Goal: Task Accomplishment & Management: Use online tool/utility

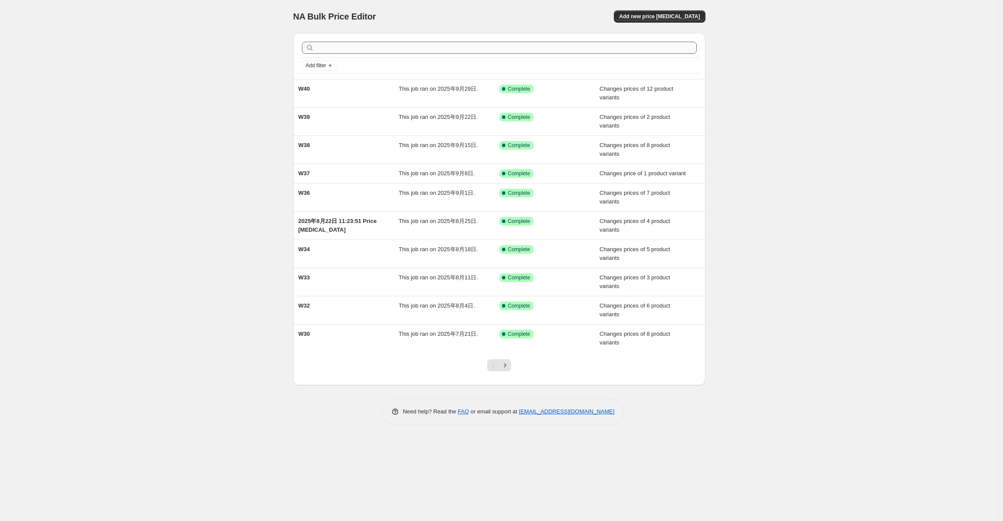
drag, startPoint x: 449, startPoint y: 37, endPoint x: 430, endPoint y: 48, distance: 21.0
click at [448, 37] on div "Add filter" at bounding box center [499, 56] width 412 height 46
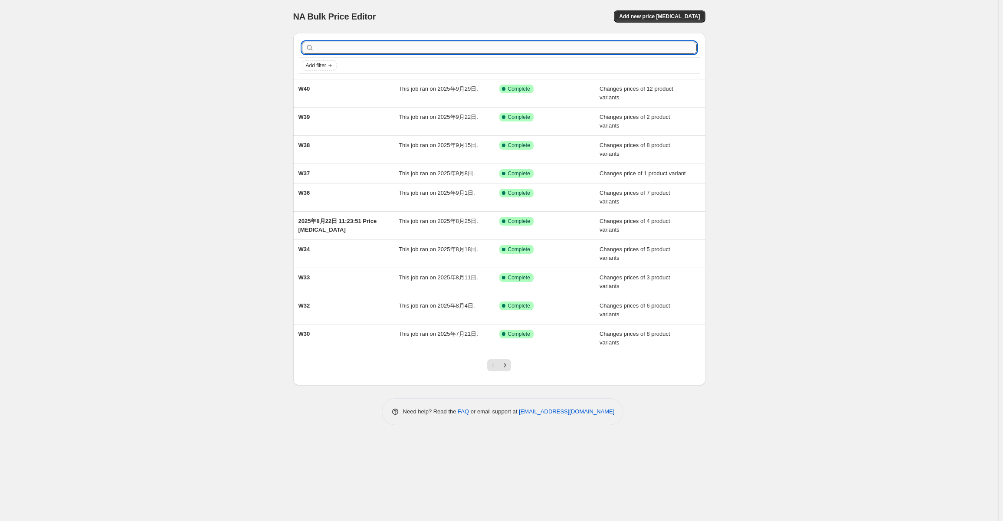
click at [422, 51] on input "text" at bounding box center [506, 48] width 381 height 12
type input "W42"
drag, startPoint x: 466, startPoint y: 14, endPoint x: 492, endPoint y: 15, distance: 25.6
click at [466, 14] on div "NA Bulk Price Editor" at bounding box center [392, 16] width 198 height 12
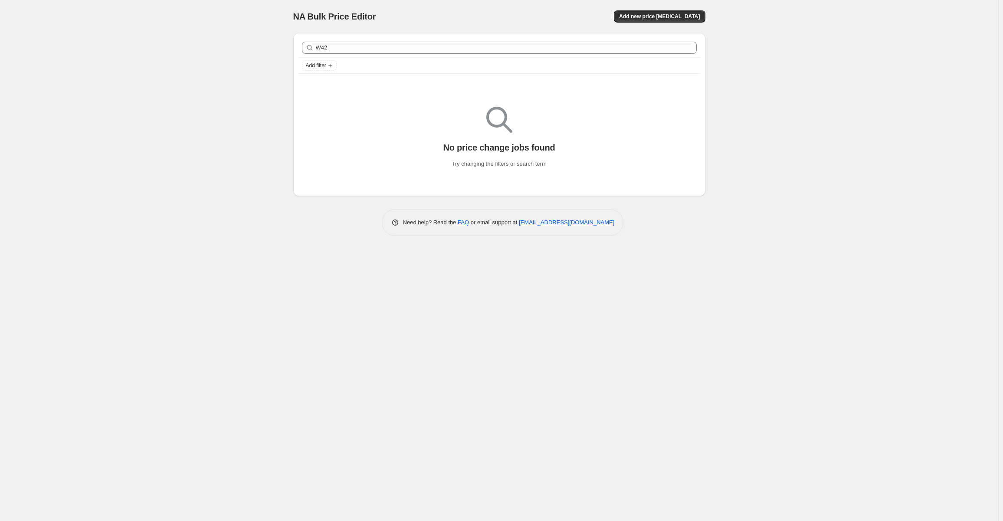
click at [252, 39] on div "NA Bulk Price Editor. This page is ready NA Bulk Price Editor Add new price cha…" at bounding box center [499, 260] width 998 height 521
click at [666, 13] on span "Add new price change job" at bounding box center [659, 16] width 81 height 7
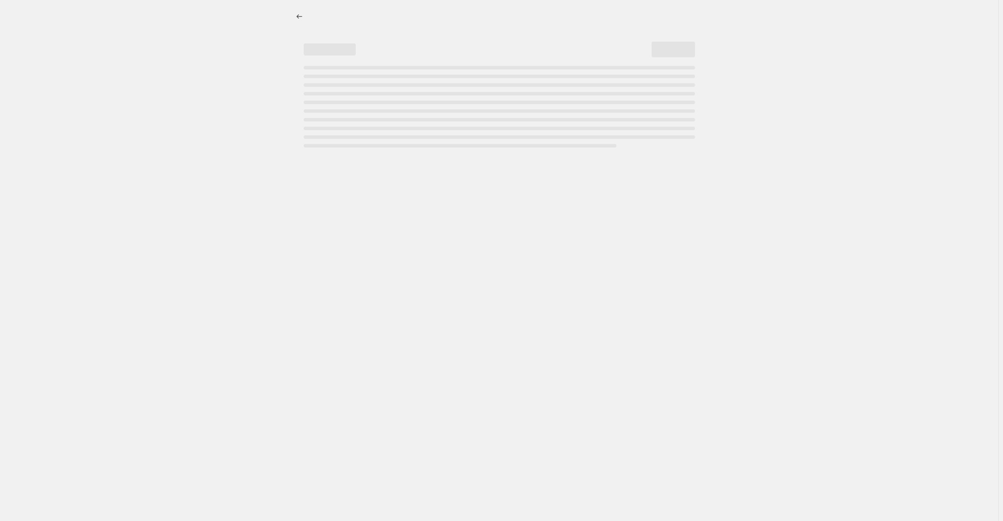
select select "percentage"
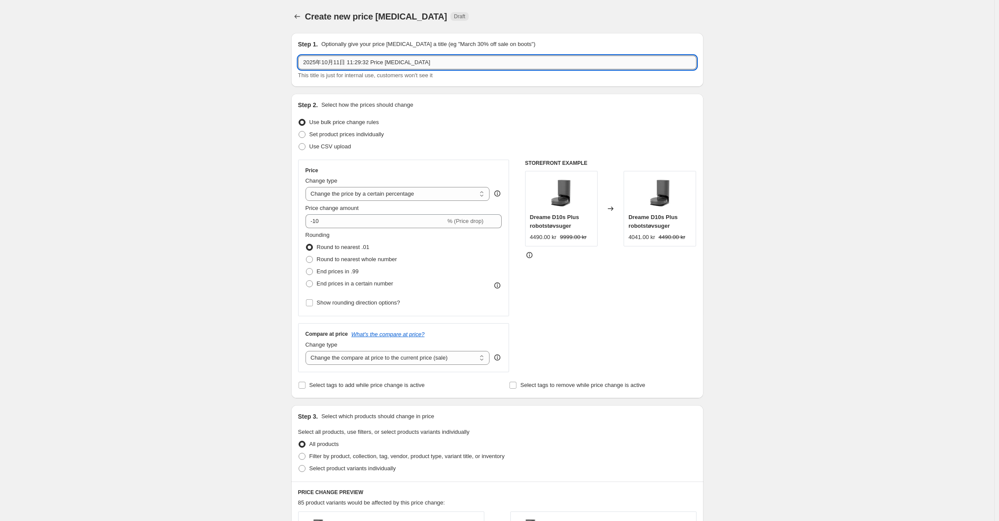
click at [447, 58] on input "2025年10月11日 11:29:32 Price change job" at bounding box center [497, 63] width 398 height 14
type input "W42"
click at [201, 112] on div "Create new price change job. This page is ready Create new price change job Dra…" at bounding box center [497, 433] width 994 height 867
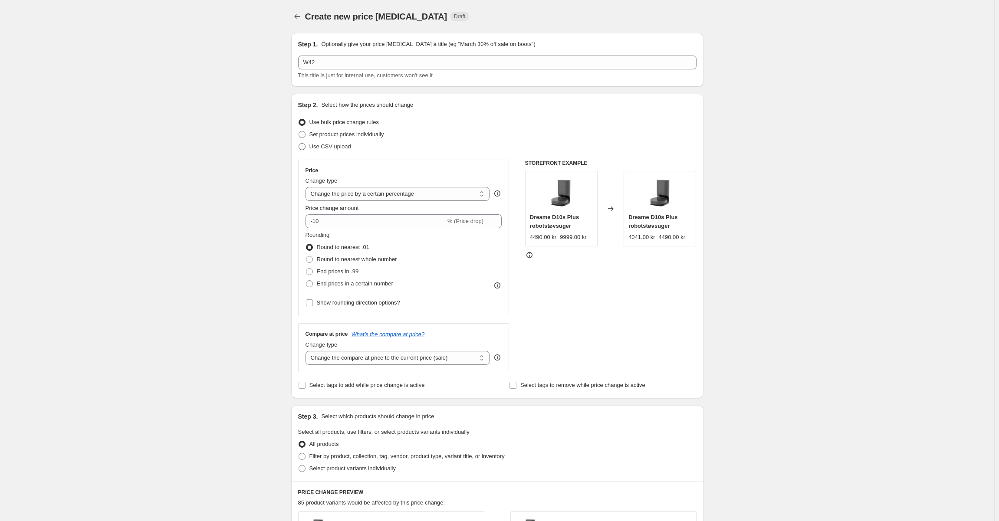
click at [325, 149] on span "Use CSV upload" at bounding box center [330, 146] width 42 height 7
click at [299, 144] on input "Use CSV upload" at bounding box center [299, 143] width 0 height 0
radio input "true"
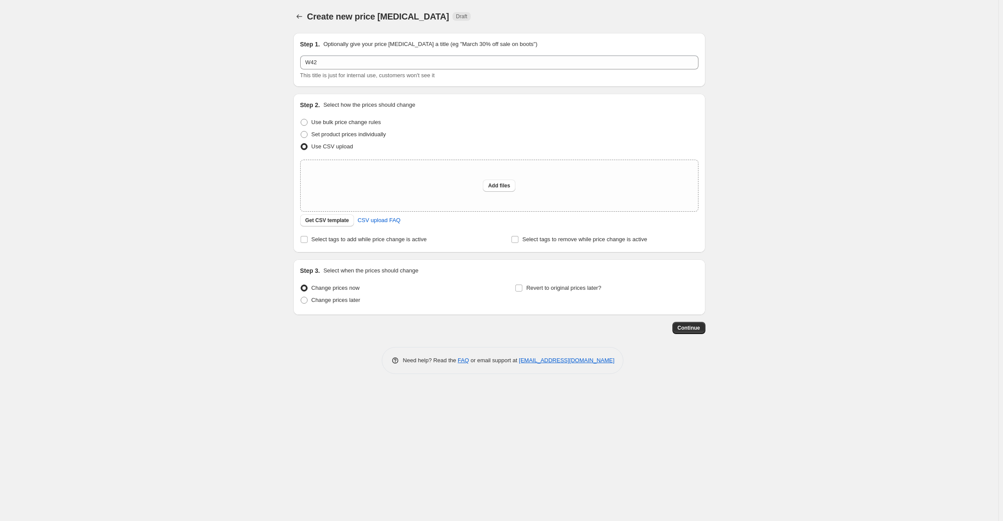
click at [355, 134] on span "Set product prices individually" at bounding box center [349, 134] width 75 height 7
click at [301, 131] on input "Set product prices individually" at bounding box center [301, 131] width 0 height 0
radio input "true"
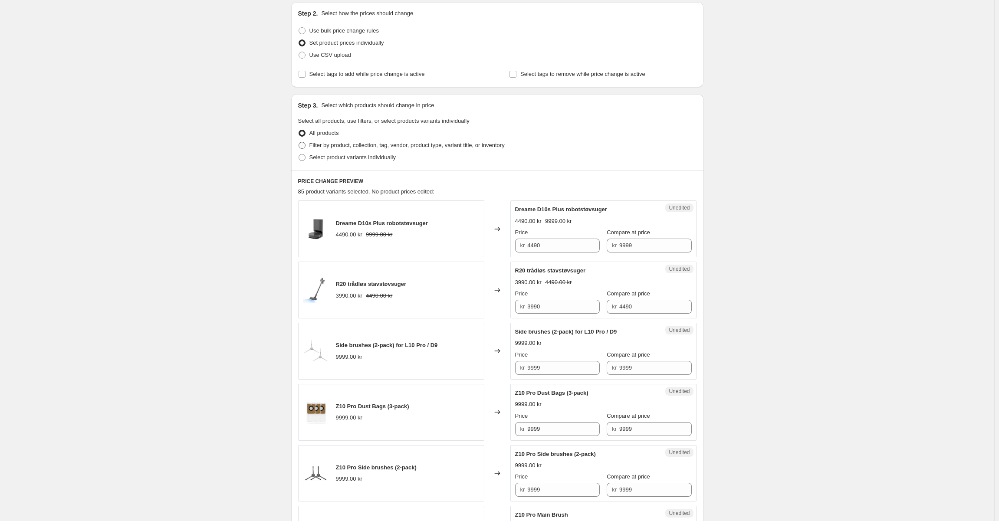
scroll to position [87, 0]
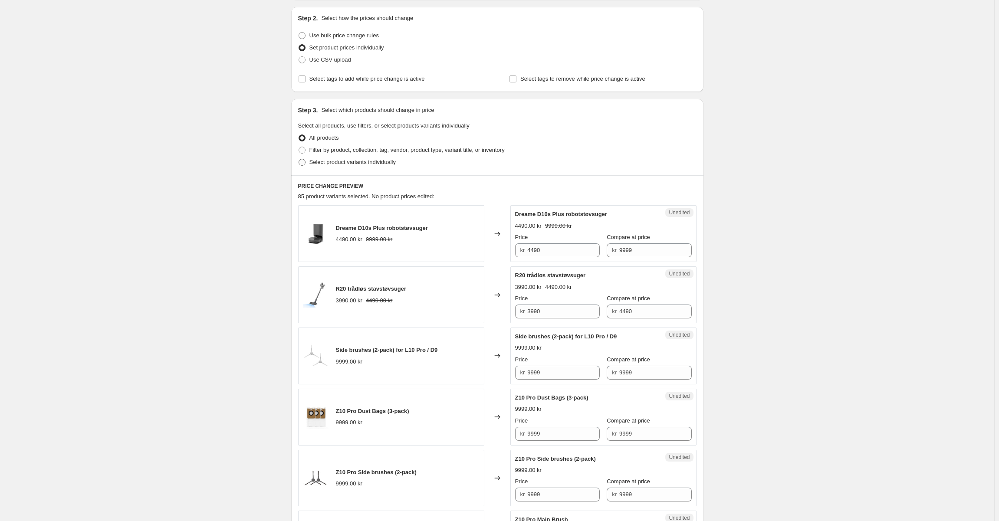
drag, startPoint x: 325, startPoint y: 165, endPoint x: 331, endPoint y: 164, distance: 5.4
click at [325, 165] on span "Select product variants individually" at bounding box center [352, 162] width 86 height 7
click at [401, 165] on div "Select product variants individually" at bounding box center [497, 162] width 398 height 12
click at [383, 167] on label "Select product variants individually" at bounding box center [347, 162] width 98 height 12
click at [299, 159] on input "Select product variants individually" at bounding box center [299, 159] width 0 height 0
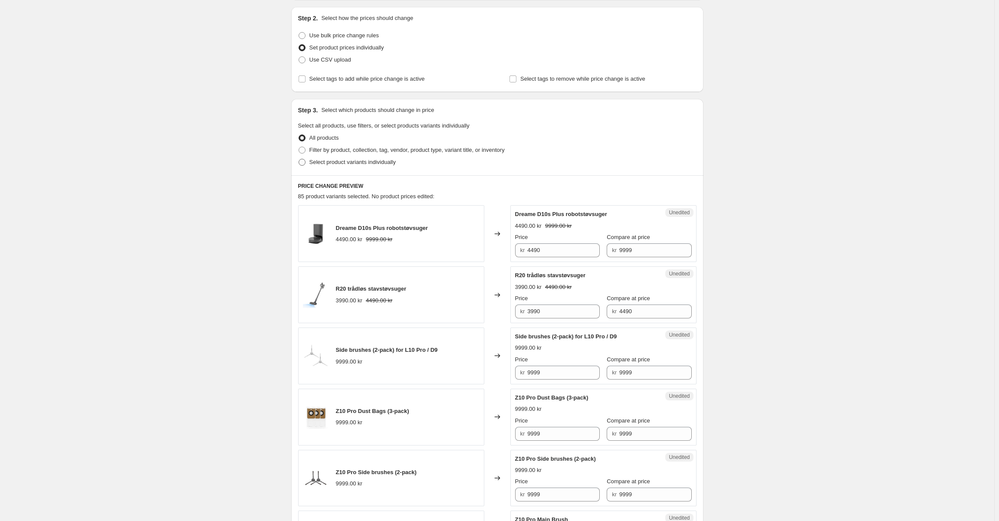
radio input "true"
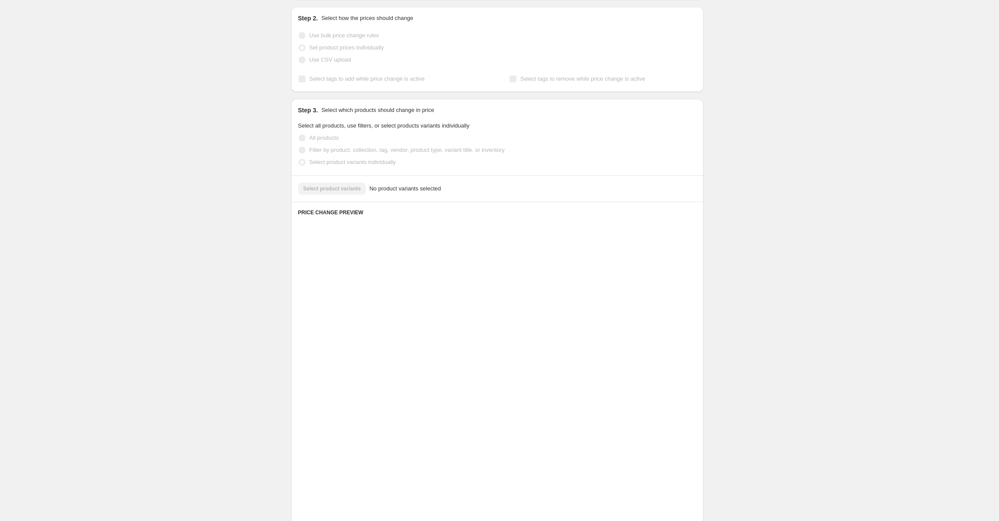
scroll to position [0, 0]
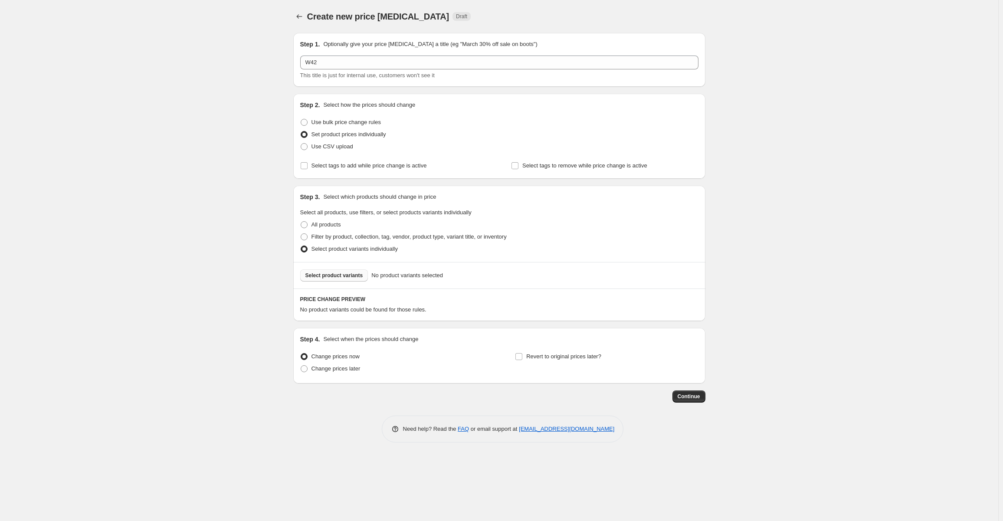
click at [330, 279] on button "Select product variants" at bounding box center [334, 275] width 68 height 12
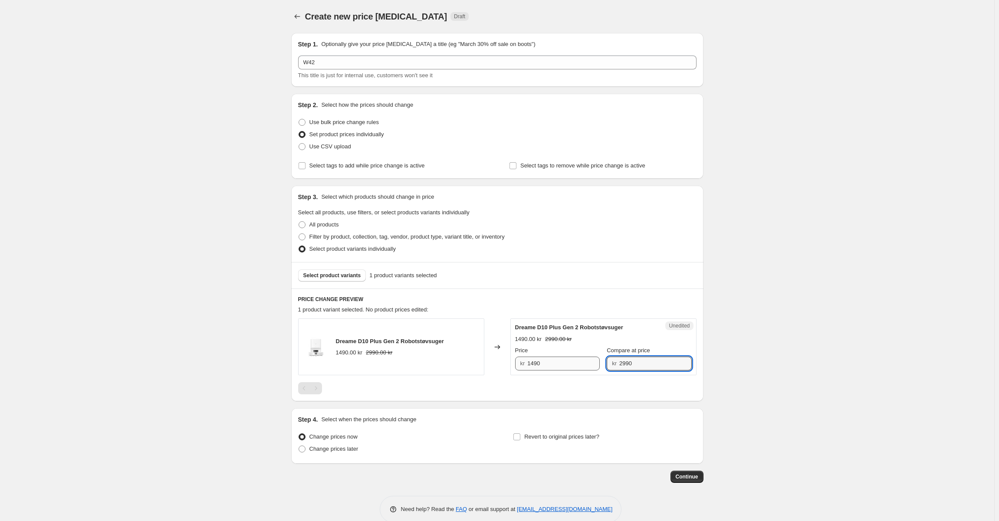
drag, startPoint x: 613, startPoint y: 364, endPoint x: 551, endPoint y: 361, distance: 61.7
click at [554, 361] on div "Price kr 1490 Compare at price kr 2990" at bounding box center [603, 358] width 177 height 24
click at [550, 367] on input "1490" at bounding box center [563, 364] width 72 height 14
paste input "29"
type input "2990"
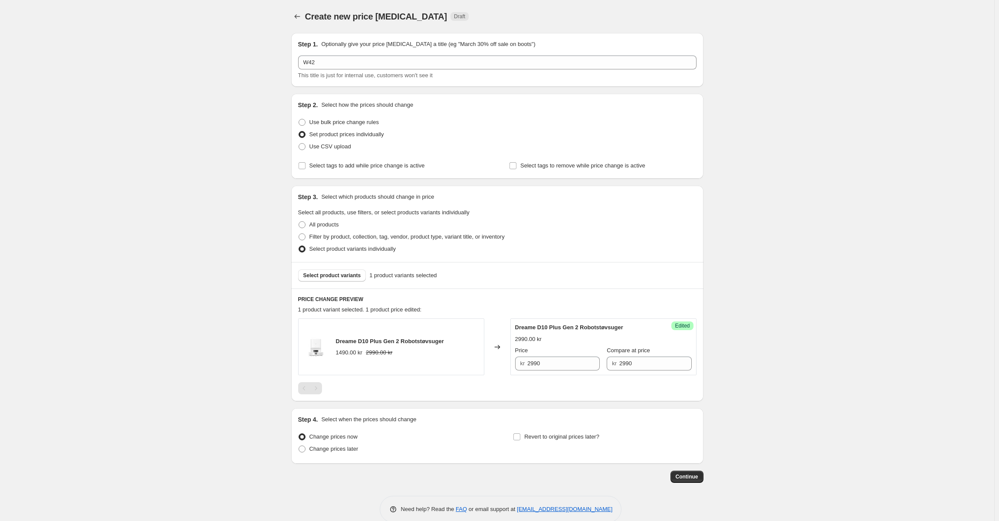
click at [294, 456] on div "Step 4. Select when the prices should change Change prices now Change prices la…" at bounding box center [497, 436] width 412 height 56
drag, startPoint x: 302, startPoint y: 452, endPoint x: 315, endPoint y: 436, distance: 20.3
click at [302, 452] on span at bounding box center [302, 449] width 7 height 7
click at [299, 446] on input "Change prices later" at bounding box center [299, 446] width 0 height 0
radio input "true"
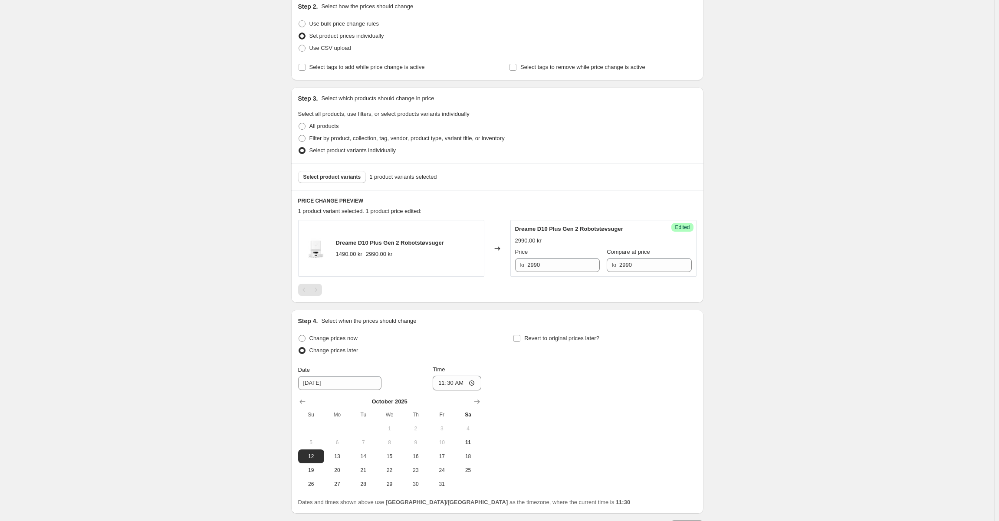
scroll to position [163, 0]
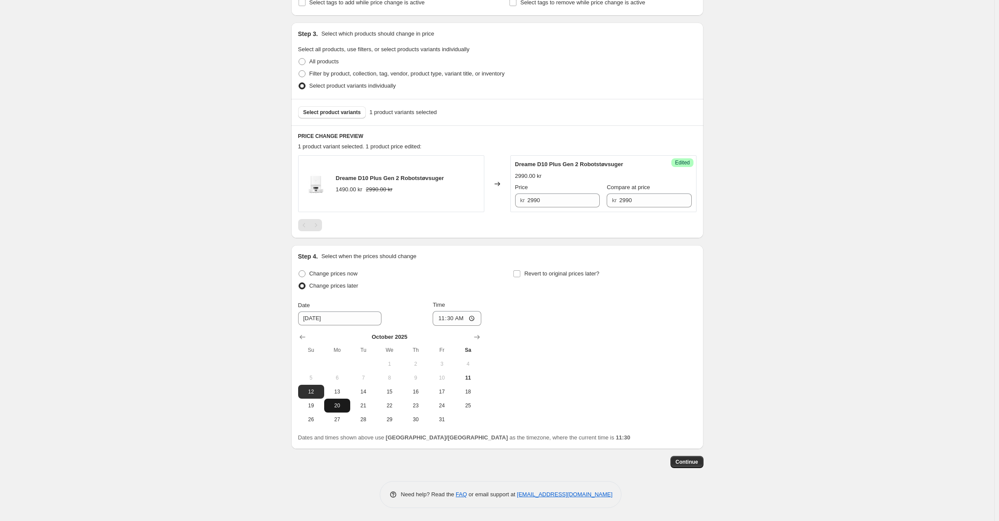
click at [340, 399] on button "20" at bounding box center [337, 406] width 26 height 14
drag, startPoint x: 315, startPoint y: 387, endPoint x: 336, endPoint y: 387, distance: 20.8
click at [316, 387] on button "12" at bounding box center [311, 392] width 26 height 14
click at [347, 383] on button "6" at bounding box center [337, 378] width 26 height 14
click at [332, 395] on span "13" at bounding box center [337, 391] width 19 height 7
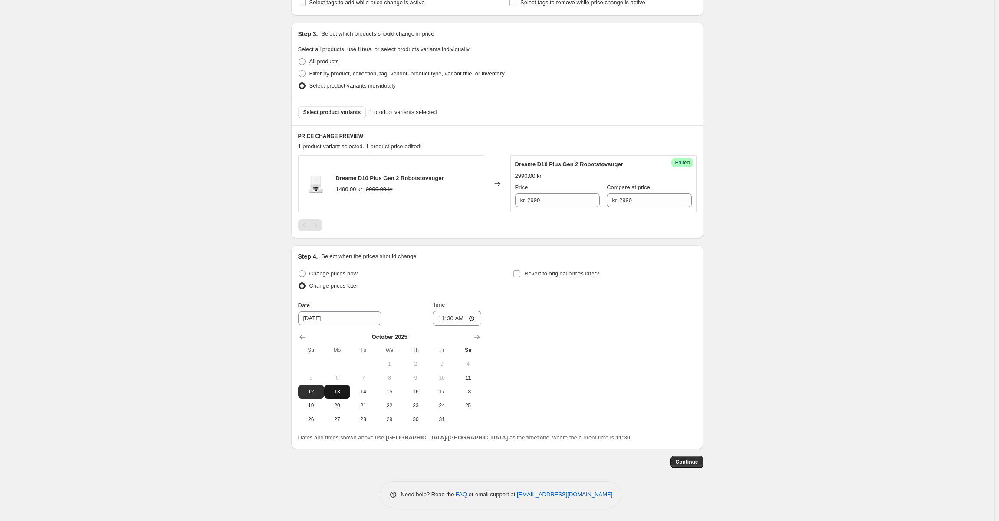
type input "10/13/2025"
click at [454, 319] on input "11:30" at bounding box center [457, 318] width 49 height 15
type input "07:00"
click at [328, 110] on span "Select product variants" at bounding box center [332, 112] width 58 height 7
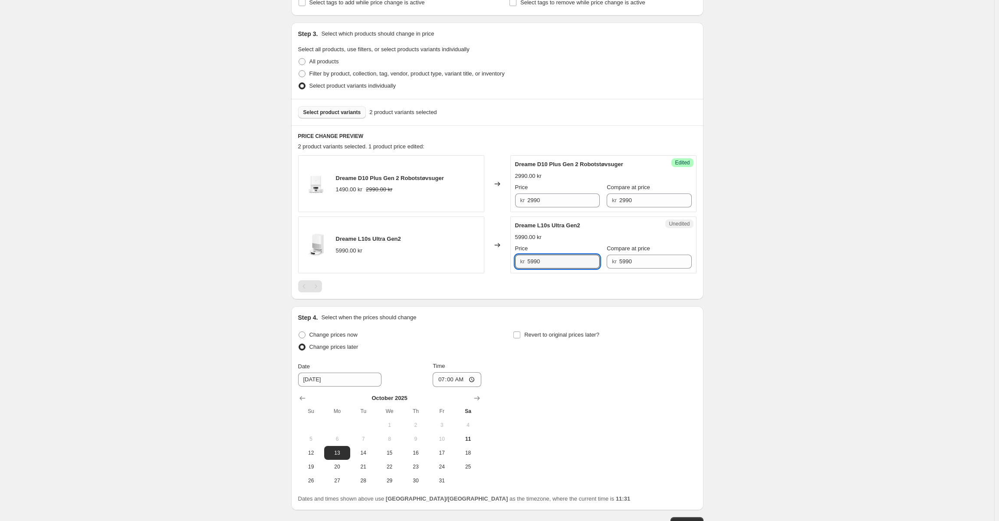
click at [528, 260] on div "kr 5990" at bounding box center [557, 262] width 85 height 14
type input "4990"
click at [509, 282] on div at bounding box center [497, 286] width 398 height 12
click at [496, 282] on div at bounding box center [497, 286] width 398 height 12
click at [353, 110] on span "Select product variants" at bounding box center [332, 112] width 58 height 7
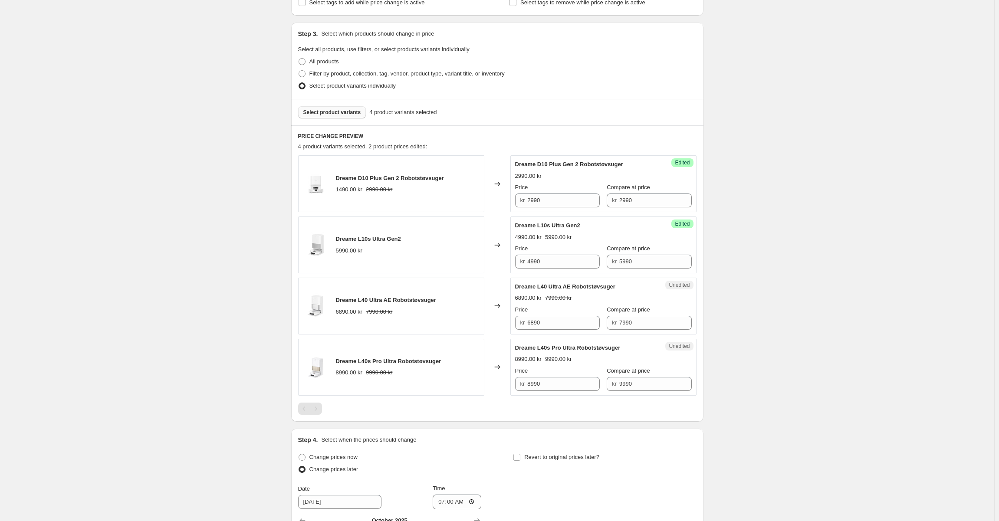
click at [351, 110] on span "Select product variants" at bounding box center [332, 112] width 58 height 7
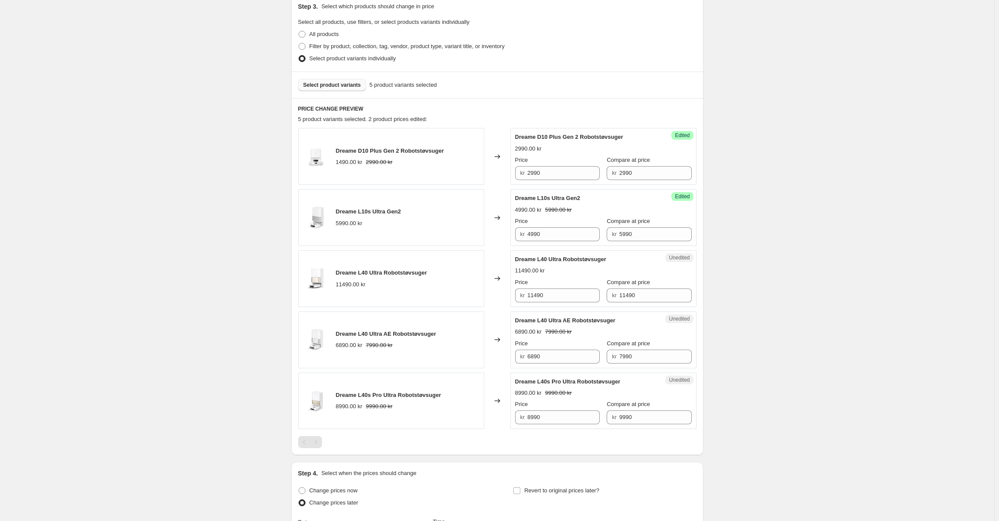
scroll to position [293, 0]
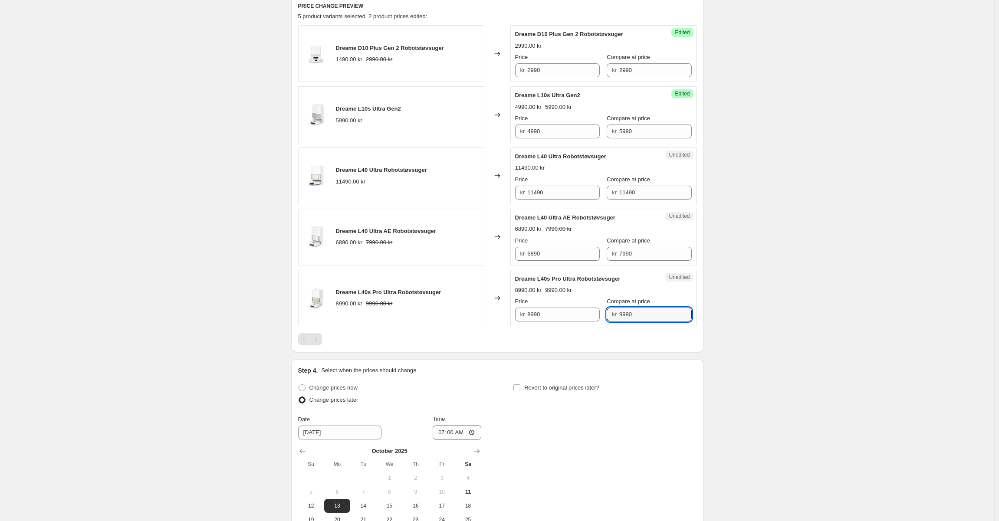
drag, startPoint x: 638, startPoint y: 313, endPoint x: 499, endPoint y: 311, distance: 138.9
click at [499, 311] on div "Dreame L40s Pro Ultra Robotstøvsuger 8990.00 kr 9990.00 kr Changed to Unedited …" at bounding box center [497, 298] width 398 height 57
click at [558, 315] on input "8990" at bounding box center [563, 315] width 72 height 14
paste input "9"
type input "9990"
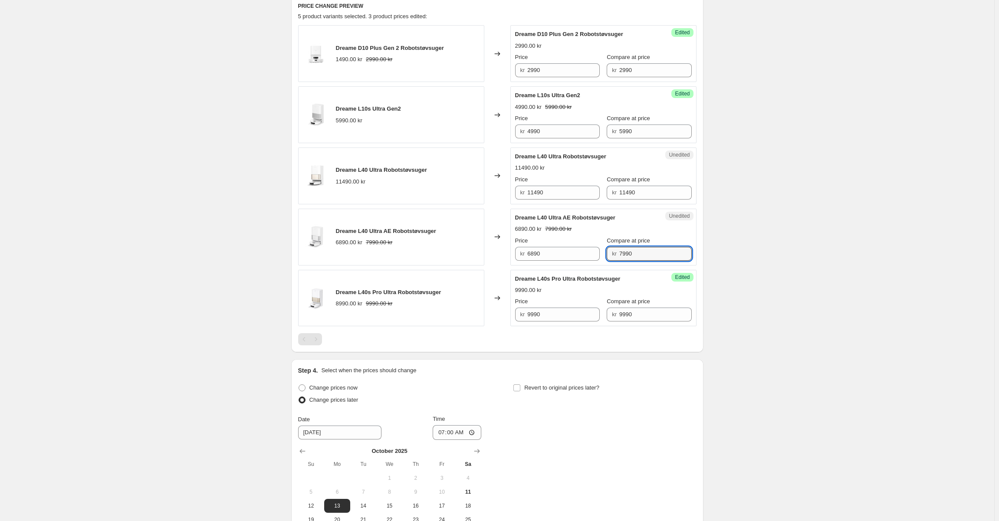
drag, startPoint x: 537, startPoint y: 246, endPoint x: 470, endPoint y: 241, distance: 67.0
click at [470, 241] on div "Dreame L40 Ultra AE Robotstøvsuger 6890.00 kr 7990.00 kr Changed to Unedited Dr…" at bounding box center [497, 237] width 398 height 57
click at [561, 249] on input "6890" at bounding box center [563, 254] width 72 height 14
paste input "79"
type input "7990"
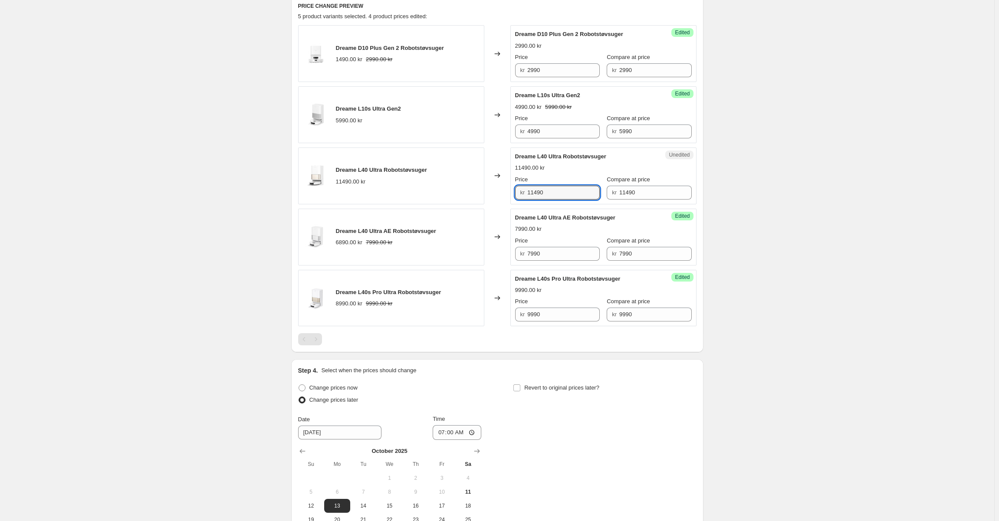
drag, startPoint x: 544, startPoint y: 194, endPoint x: 354, endPoint y: 19, distance: 258.3
click at [540, 193] on input "11490" at bounding box center [563, 193] width 72 height 14
type input "6890"
click at [524, 170] on div "11490.00 kr" at bounding box center [530, 168] width 30 height 9
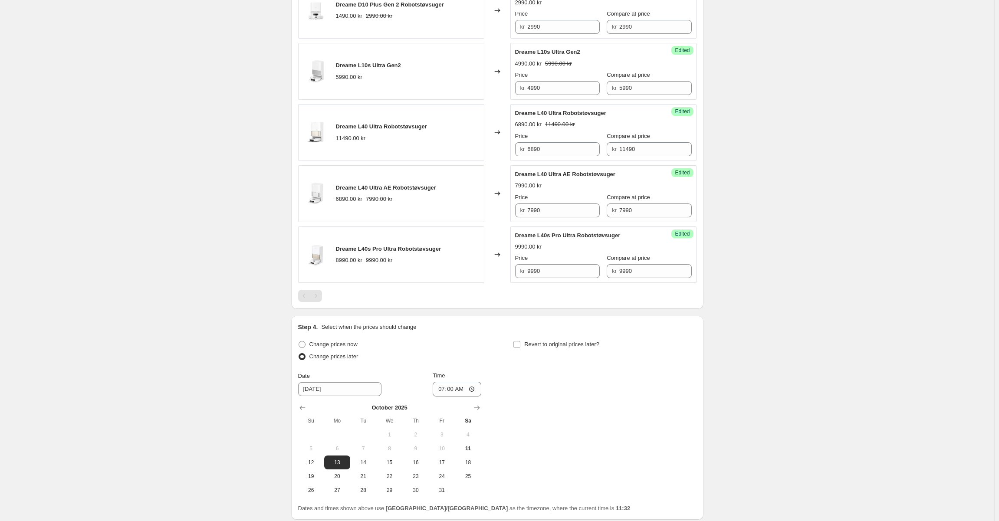
scroll to position [250, 0]
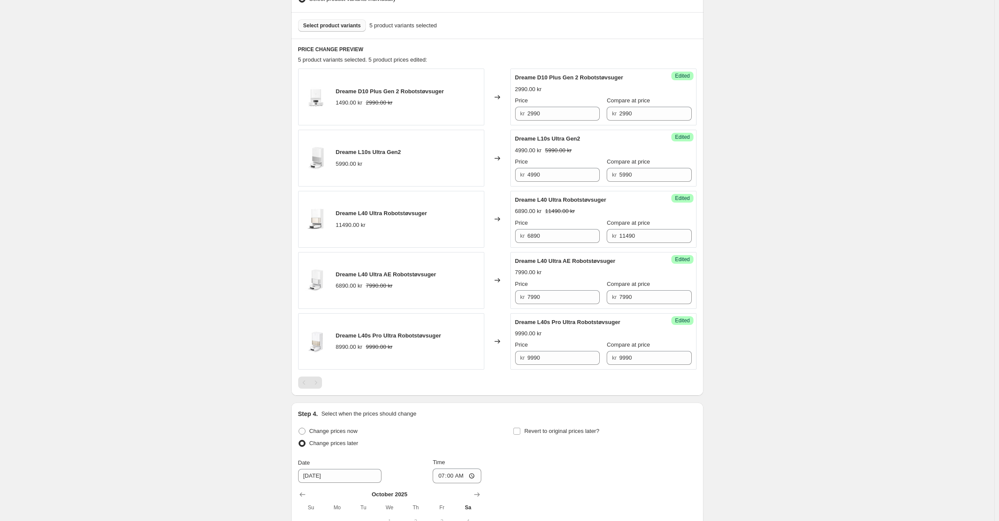
click at [355, 36] on div "Select product variants 5 product variants selected" at bounding box center [497, 25] width 412 height 26
click at [357, 32] on div "Select product variants 5 product variants selected" at bounding box center [497, 25] width 412 height 26
click at [358, 26] on span "Select product variants" at bounding box center [332, 25] width 58 height 7
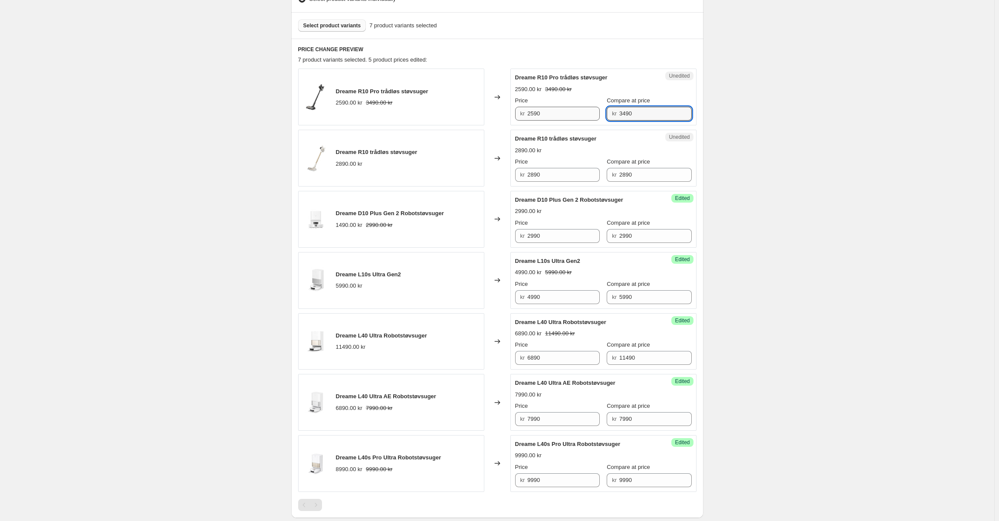
drag, startPoint x: 630, startPoint y: 115, endPoint x: 544, endPoint y: 114, distance: 86.8
click at [544, 114] on div "Price kr 2590 Compare at price kr 3490" at bounding box center [603, 108] width 177 height 24
click at [547, 111] on input "2590" at bounding box center [563, 114] width 72 height 14
paste input "34"
type input "3490"
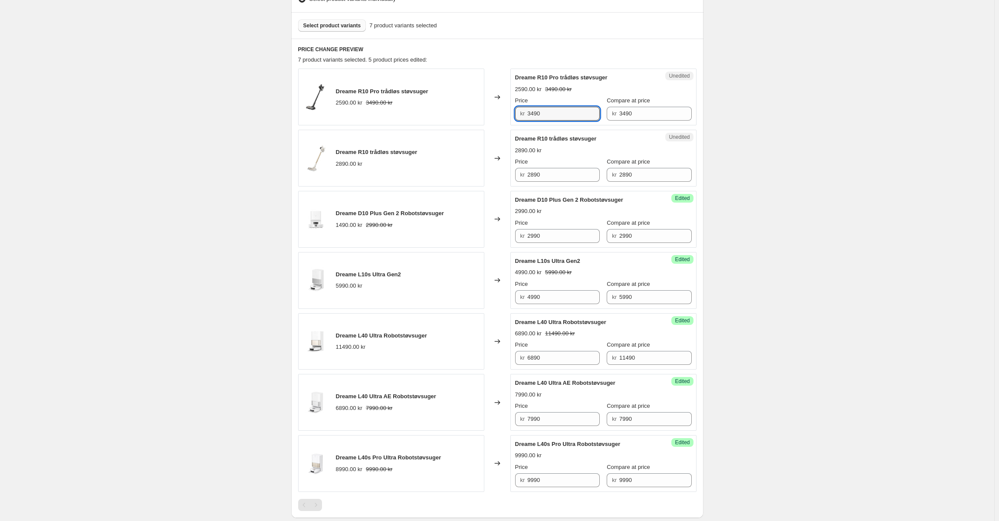
drag, startPoint x: 537, startPoint y: 49, endPoint x: 534, endPoint y: 54, distance: 5.8
click at [537, 49] on h6 "PRICE CHANGE PREVIEW" at bounding box center [497, 49] width 398 height 7
drag, startPoint x: 562, startPoint y: 177, endPoint x: 505, endPoint y: 177, distance: 56.4
click at [505, 177] on div "Dreame R10 trådløs støvsuger 2890.00 kr Changed to Unedited Dreame R10 trådløs …" at bounding box center [497, 158] width 398 height 57
type input "1990"
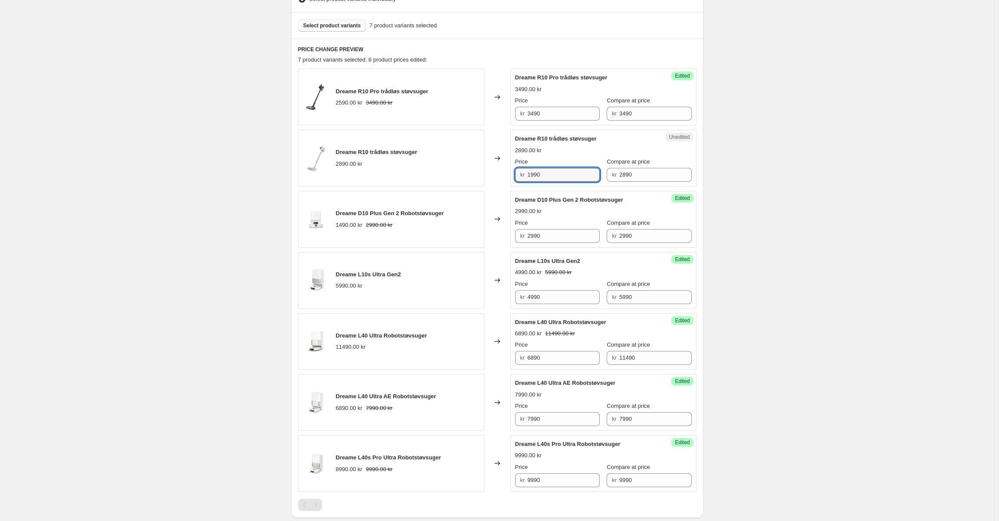
click at [521, 148] on div "2890.00 kr" at bounding box center [528, 150] width 26 height 9
click at [334, 22] on button "Select product variants" at bounding box center [332, 26] width 68 height 12
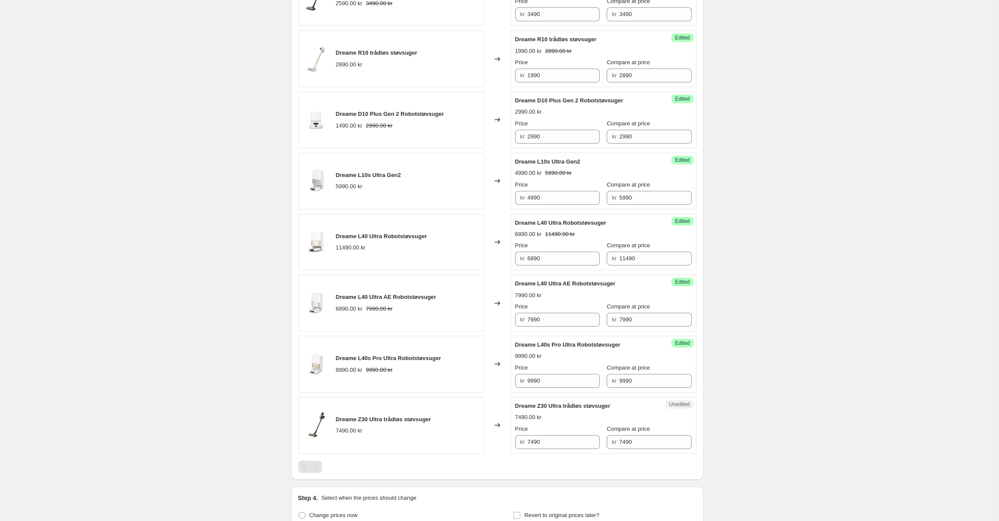
scroll to position [467, 0]
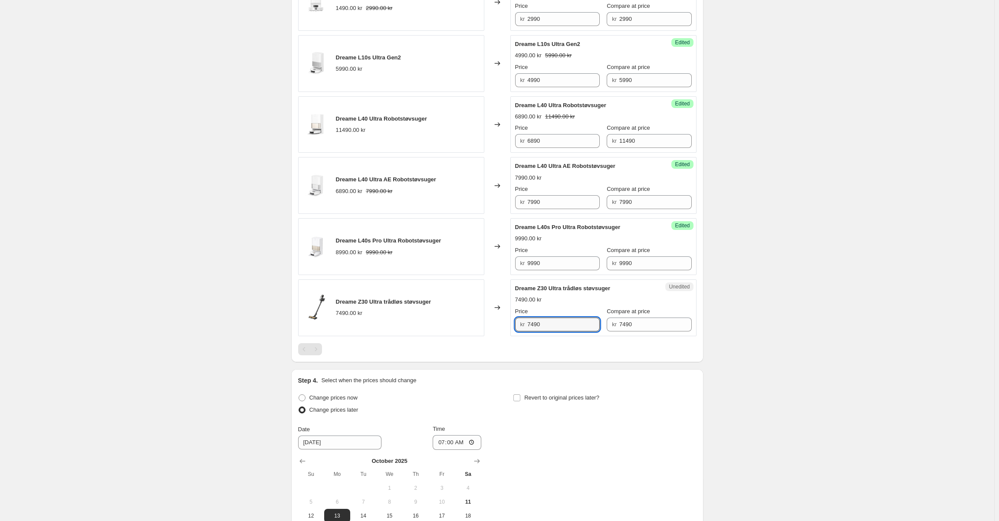
click at [528, 324] on div "kr 7490" at bounding box center [557, 325] width 85 height 14
type input "4490"
click at [564, 310] on div "Price" at bounding box center [557, 311] width 85 height 9
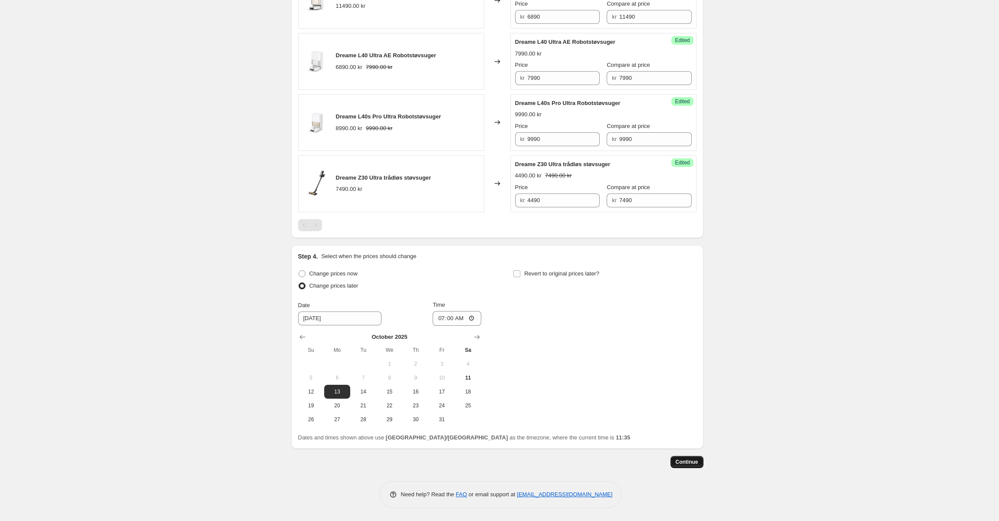
click at [694, 460] on span "Continue" at bounding box center [687, 462] width 23 height 7
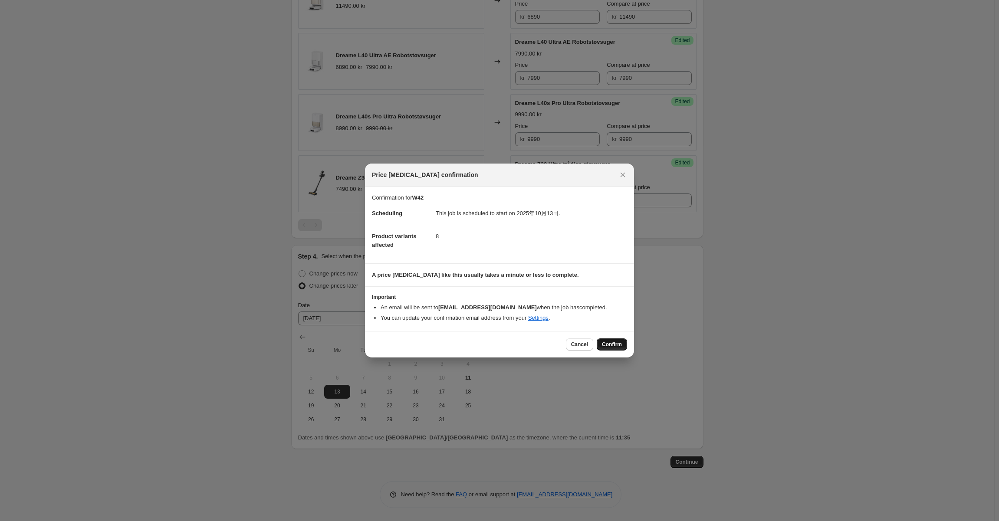
click at [609, 339] on button "Confirm" at bounding box center [612, 344] width 30 height 12
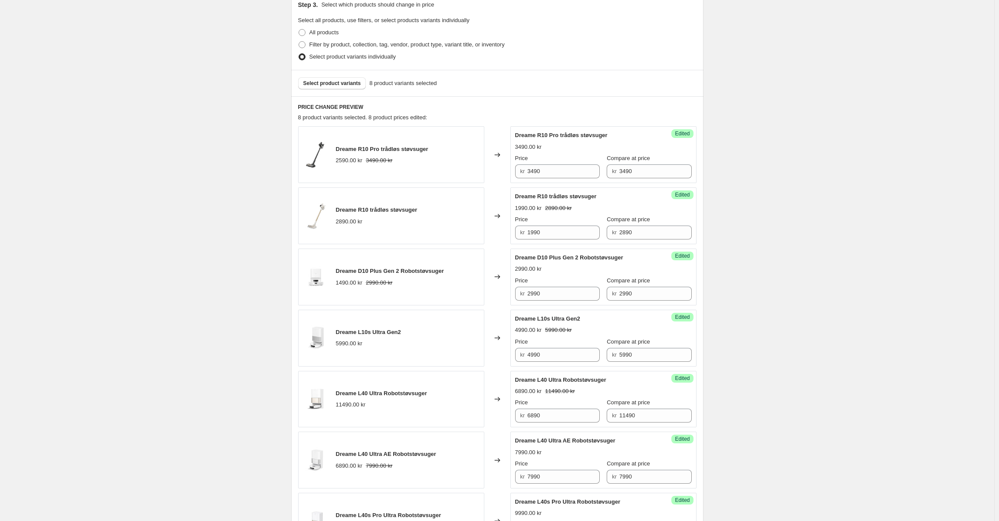
scroll to position [123, 0]
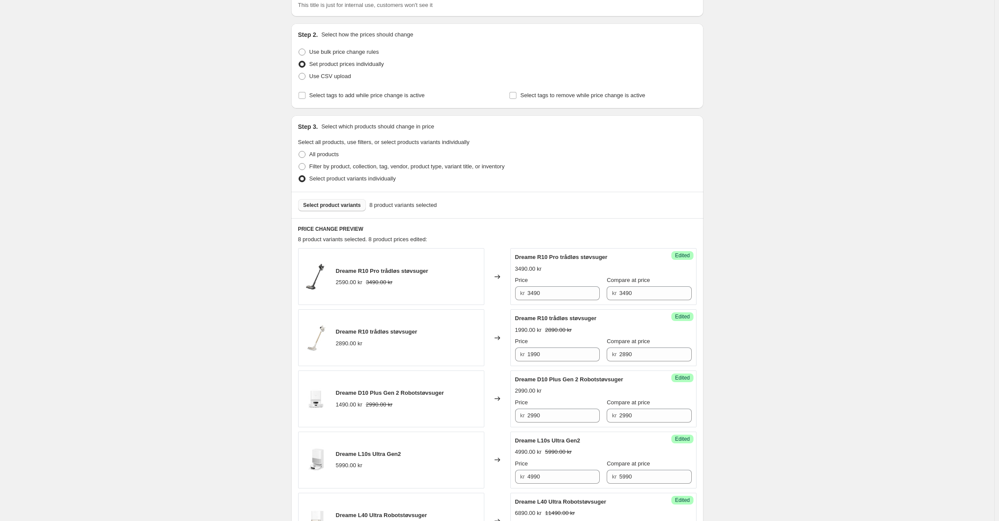
click at [337, 208] on span "Select product variants" at bounding box center [332, 205] width 58 height 7
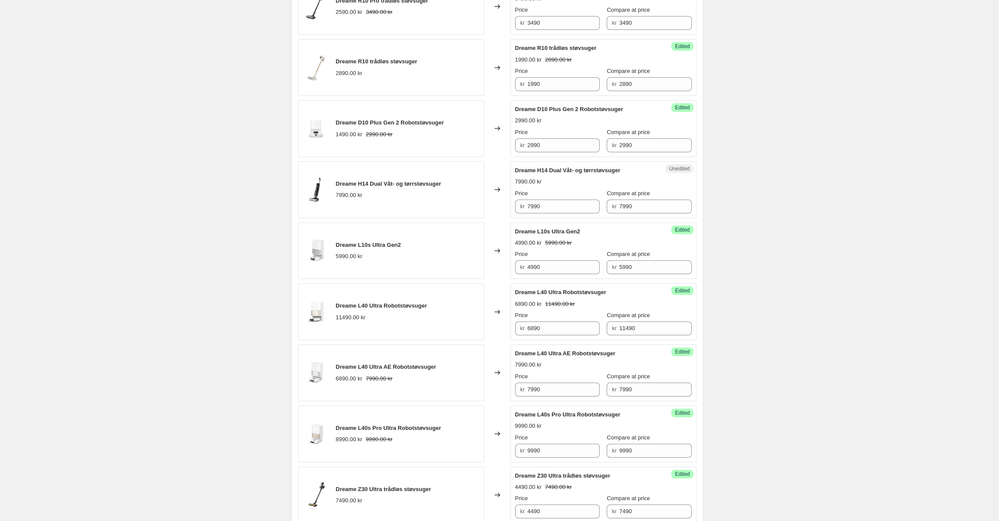
scroll to position [384, 0]
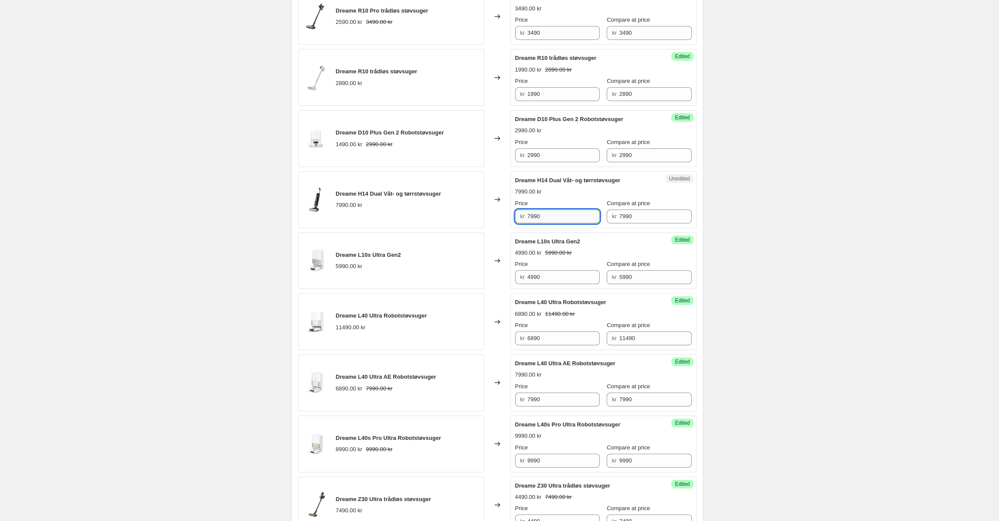
click at [533, 215] on input "7990" at bounding box center [563, 217] width 72 height 14
type input "7490"
click at [568, 202] on div "Price" at bounding box center [557, 203] width 85 height 9
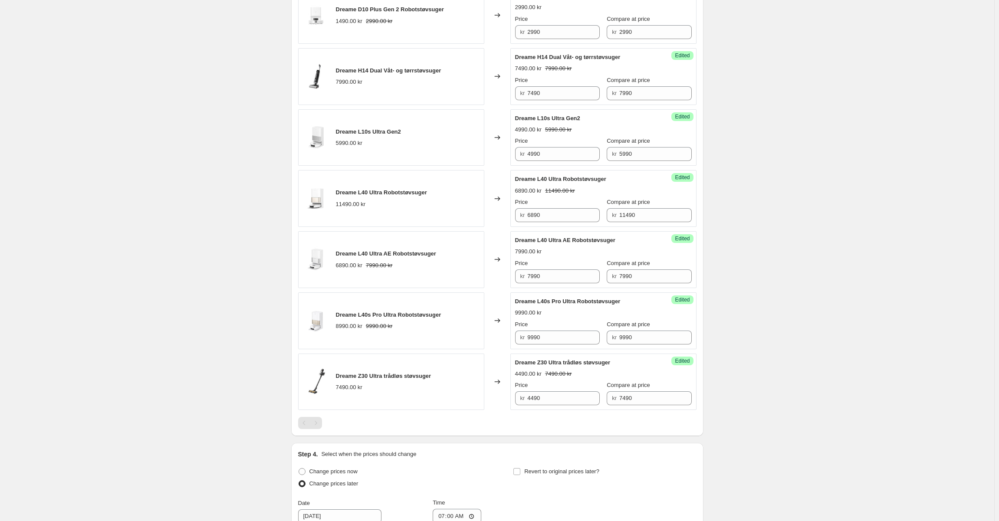
scroll to position [705, 0]
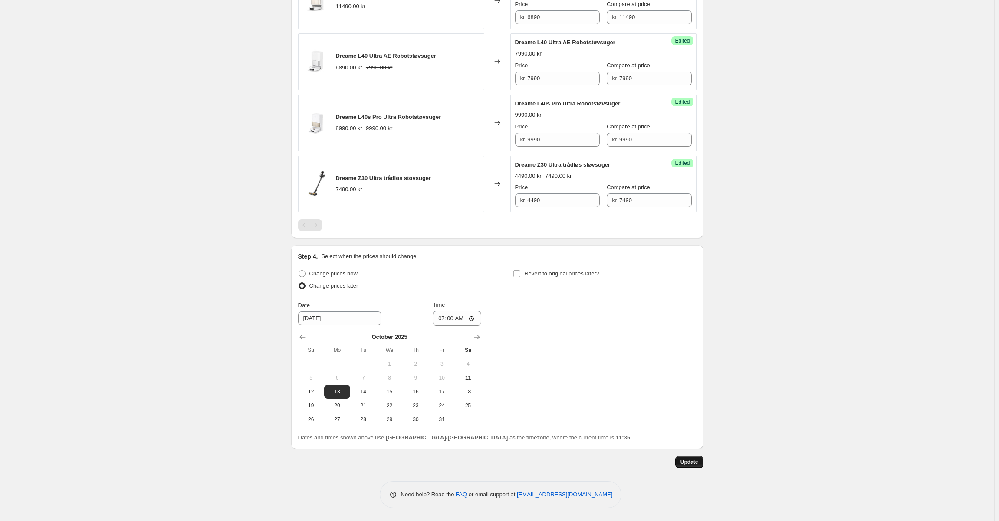
click at [693, 466] on span "Update" at bounding box center [689, 462] width 18 height 7
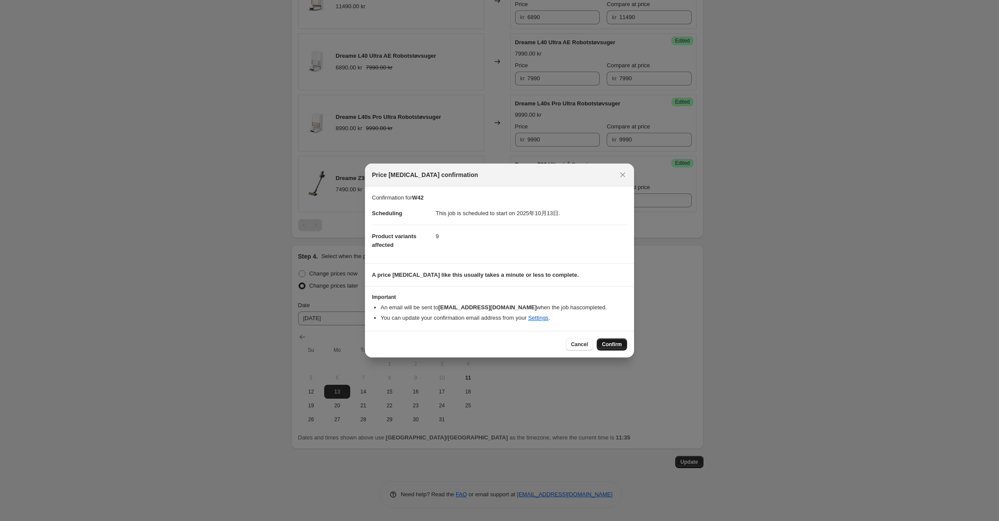
click at [611, 350] on button "Confirm" at bounding box center [612, 344] width 30 height 12
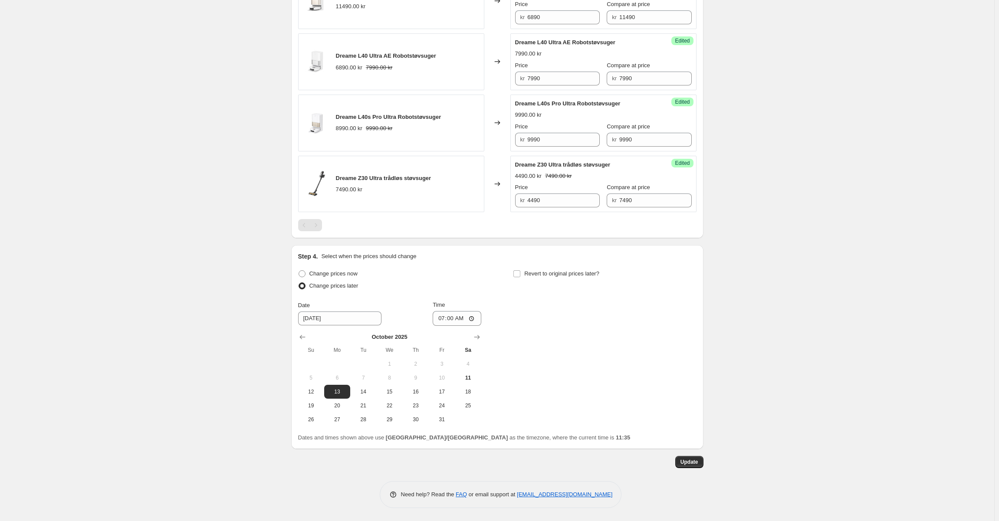
click at [698, 464] on span "Update" at bounding box center [689, 462] width 18 height 7
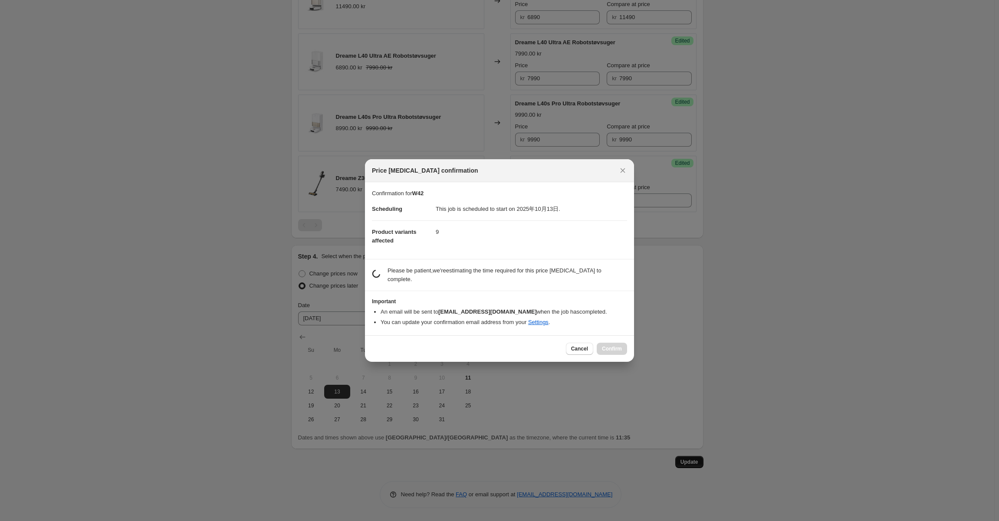
scroll to position [0, 0]
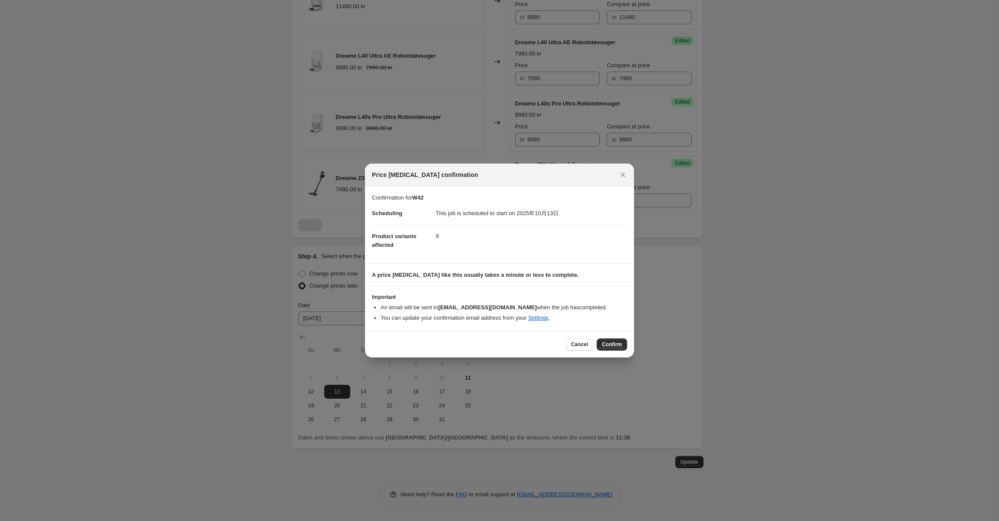
click at [577, 352] on div "Cancel Confirm" at bounding box center [499, 344] width 269 height 26
click at [582, 348] on span "Cancel" at bounding box center [579, 344] width 17 height 7
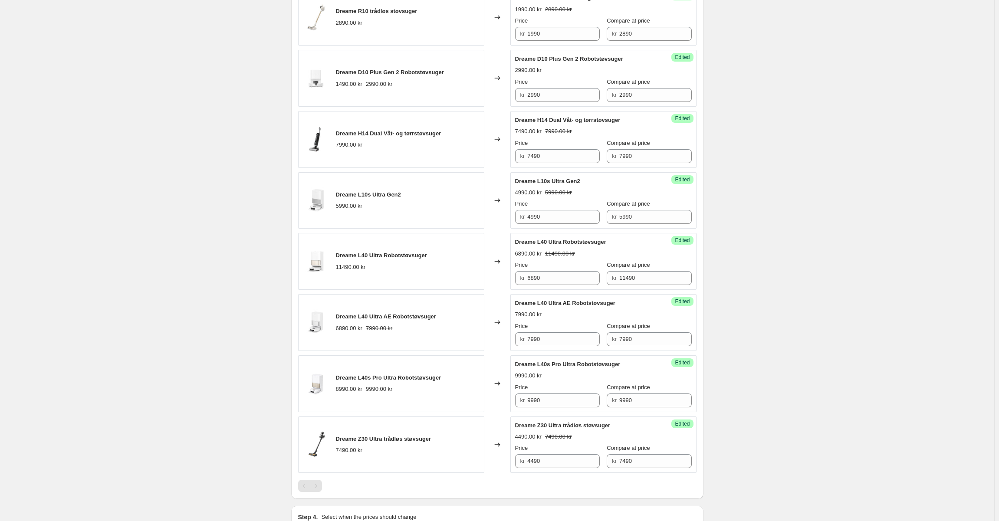
scroll to position [314, 0]
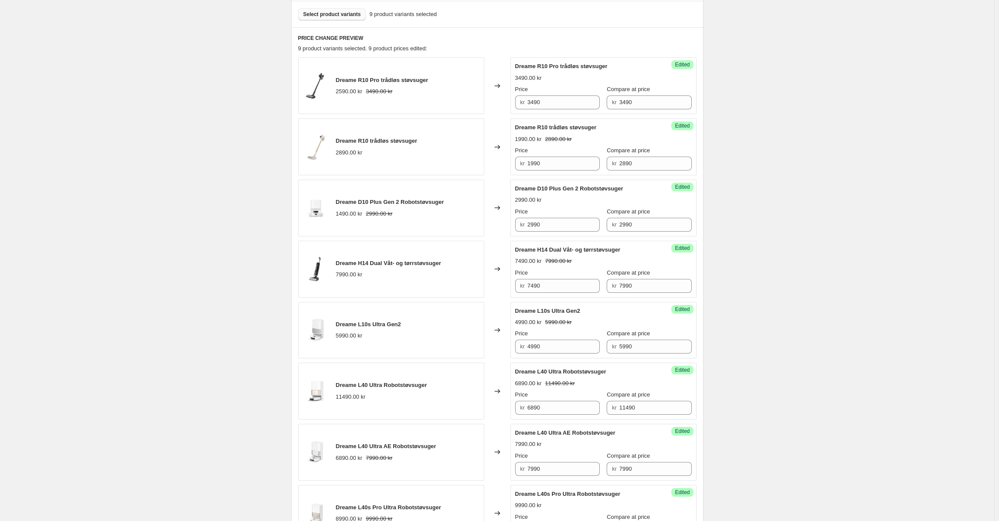
click at [328, 20] on div "Select product variants 9 product variants selected" at bounding box center [497, 14] width 412 height 26
click at [350, 19] on button "Select product variants" at bounding box center [332, 14] width 68 height 12
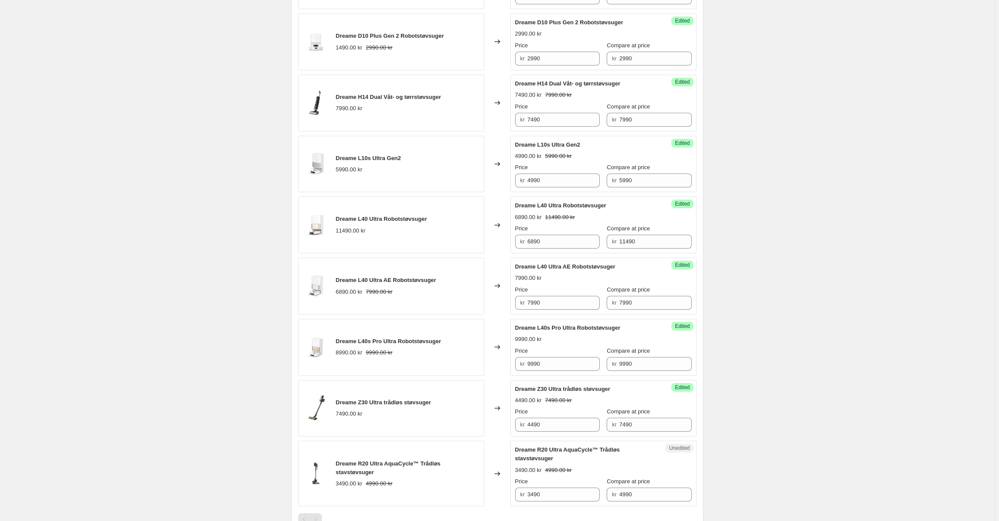
scroll to position [574, 0]
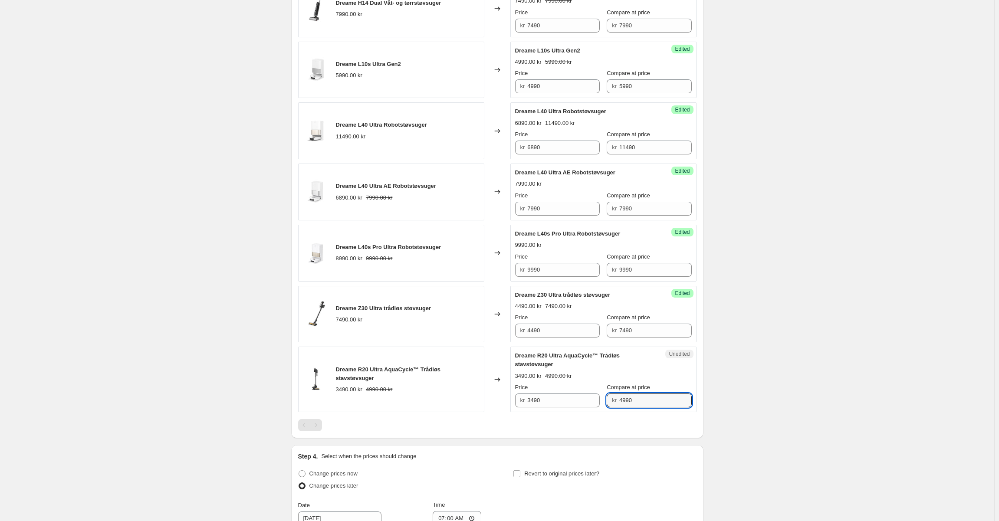
drag, startPoint x: 656, startPoint y: 400, endPoint x: 509, endPoint y: 405, distance: 147.2
click at [509, 405] on div "Dreame R20 Ultra AquaCycle™ Trådløs stavstøvsuger 3490.00 kr 4990.00 kr Changed…" at bounding box center [497, 380] width 398 height 66
click at [557, 399] on input "3490" at bounding box center [563, 401] width 72 height 14
click at [580, 371] on div "Dreame R20 Ultra AquaCycle™ Trådløs stavstøvsuger 3490.00 kr 4990.00 kr Price k…" at bounding box center [603, 379] width 177 height 56
drag, startPoint x: 632, startPoint y: 405, endPoint x: 576, endPoint y: 404, distance: 55.5
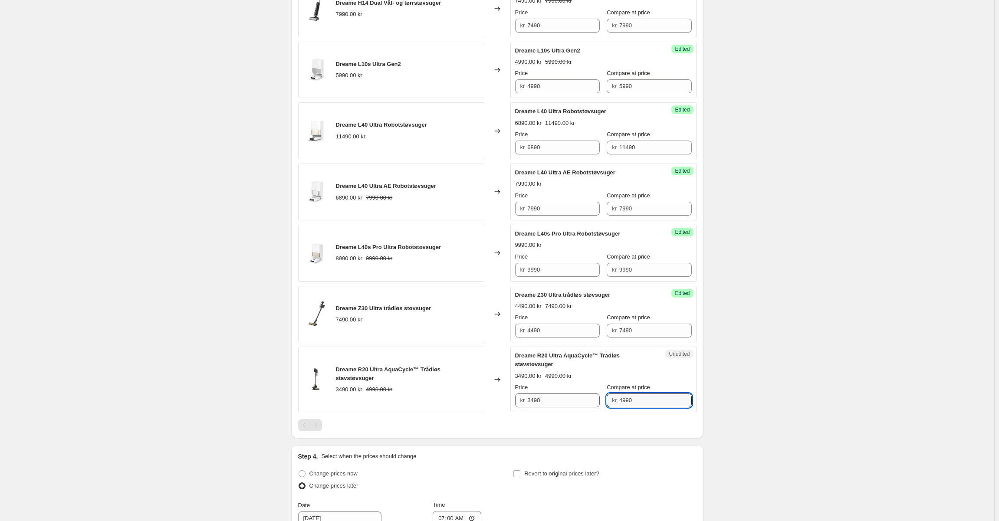
click at [576, 404] on div "Price kr 3490 Compare at price kr 4990" at bounding box center [603, 395] width 177 height 24
click at [552, 406] on input "3490" at bounding box center [563, 401] width 72 height 14
paste input "49"
type input "4990"
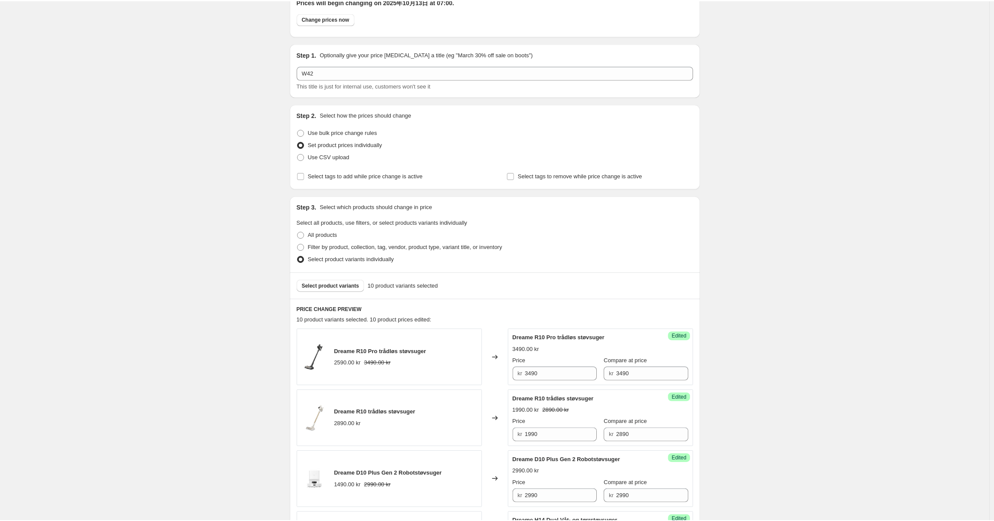
scroll to position [0, 0]
